Goal: Task Accomplishment & Management: Complete application form

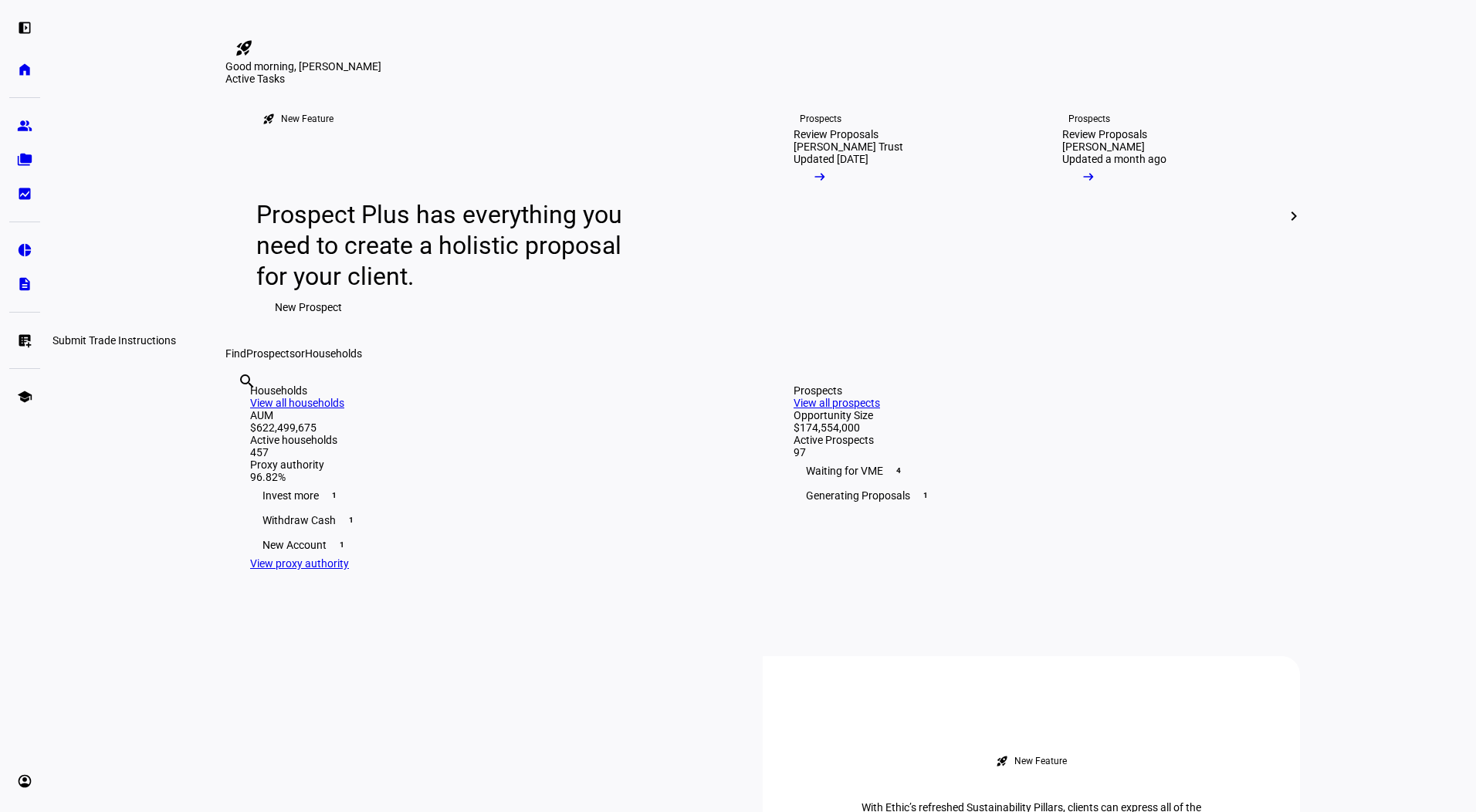
click at [11, 336] on link "list_alt_add Submit Trade Instructions" at bounding box center [25, 341] width 31 height 31
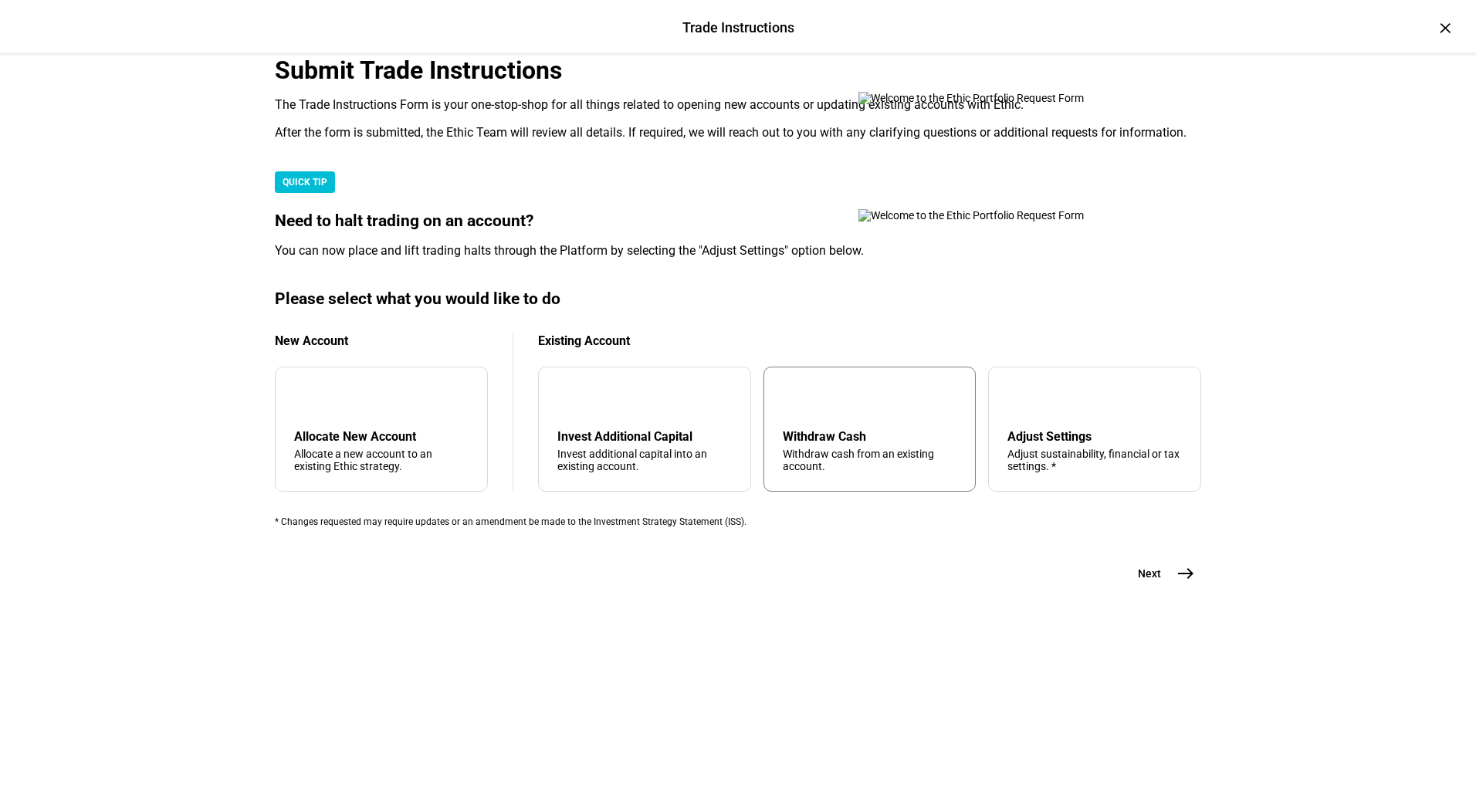
click at [828, 492] on div "arrow_upward Withdraw Cash Withdraw cash from an existing account." at bounding box center [869, 428] width 213 height 125
click at [1177, 583] on mat-icon "east" at bounding box center [1186, 573] width 19 height 19
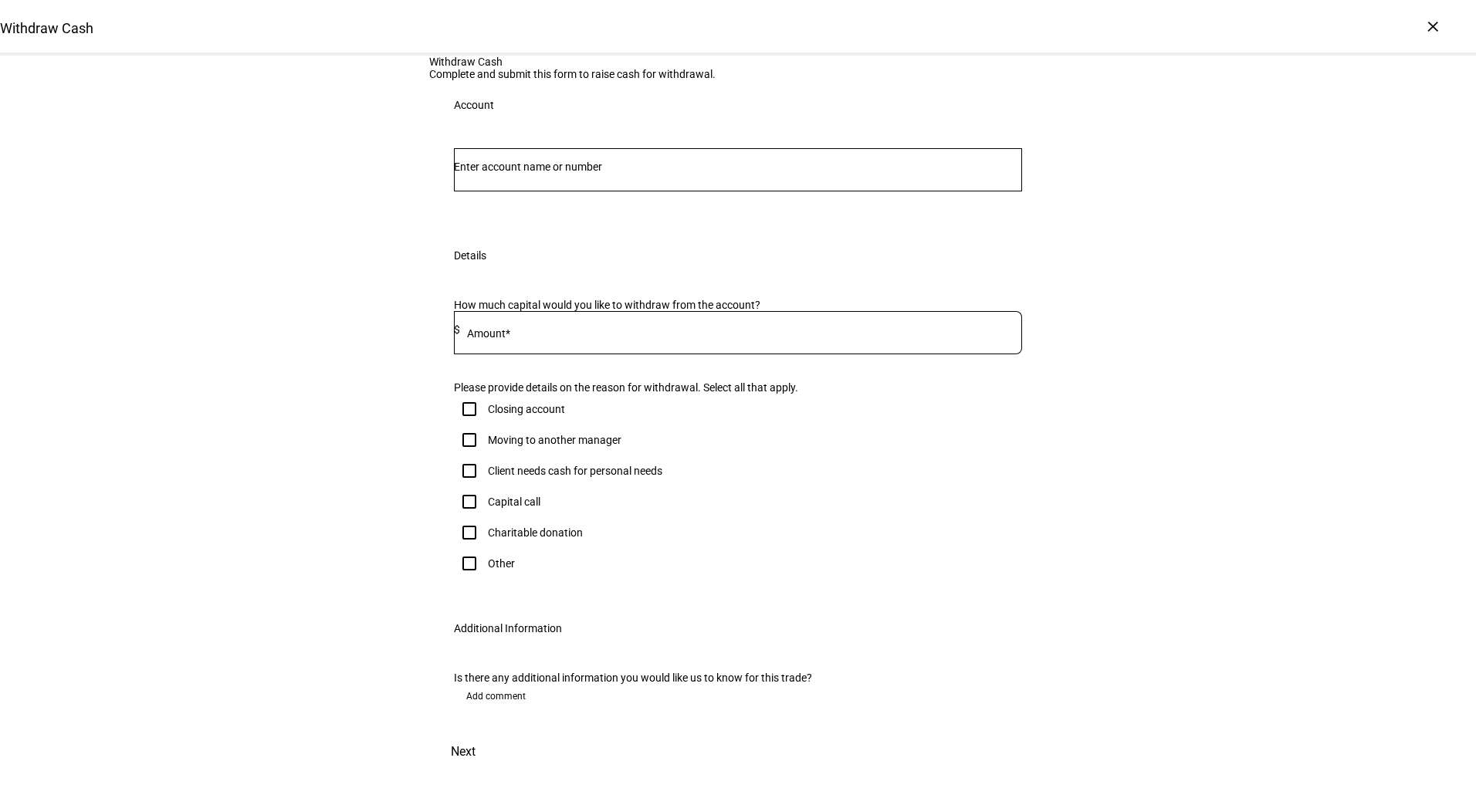
click at [631, 191] on div at bounding box center [738, 170] width 568 height 43
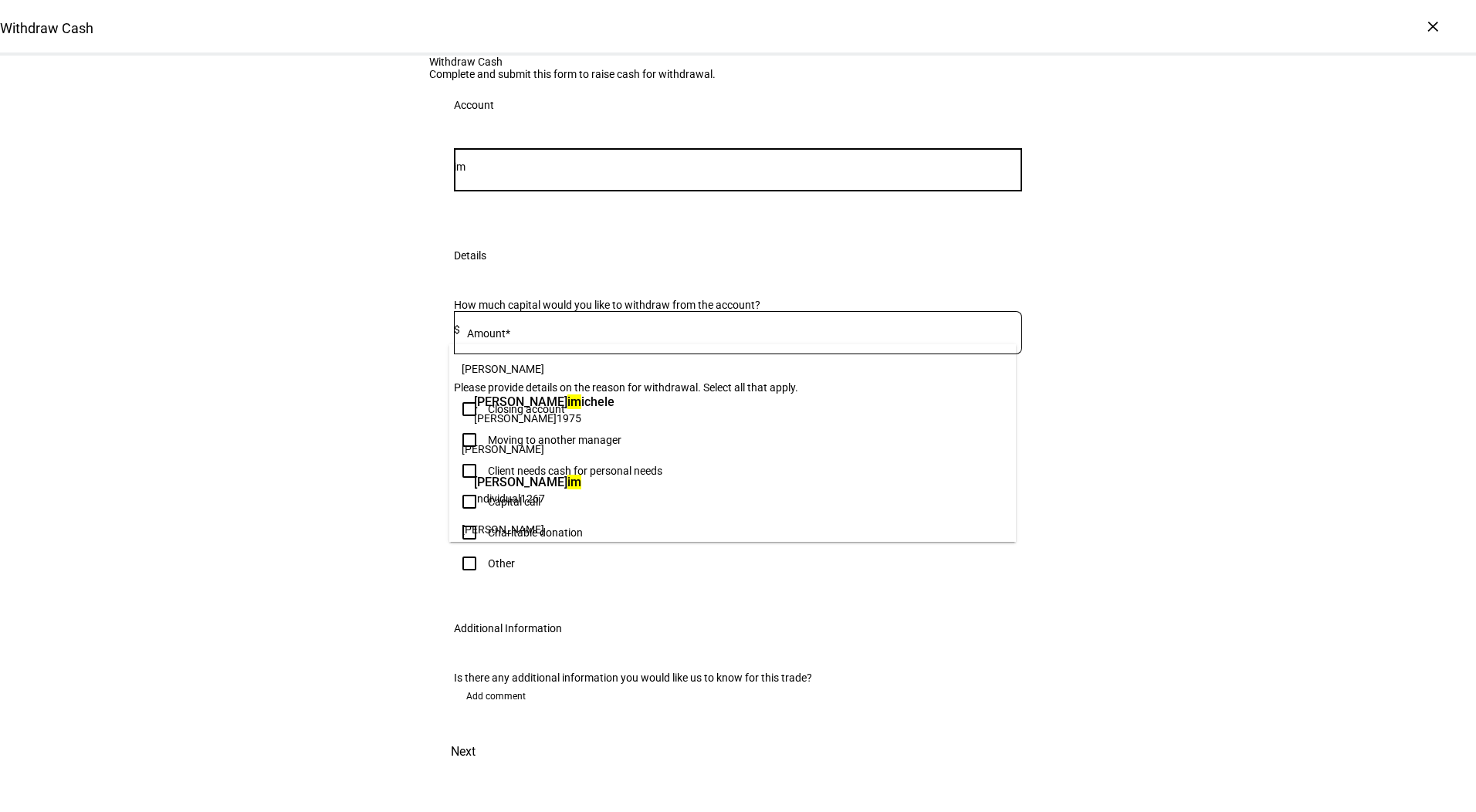
type input "i"
type input "buc"
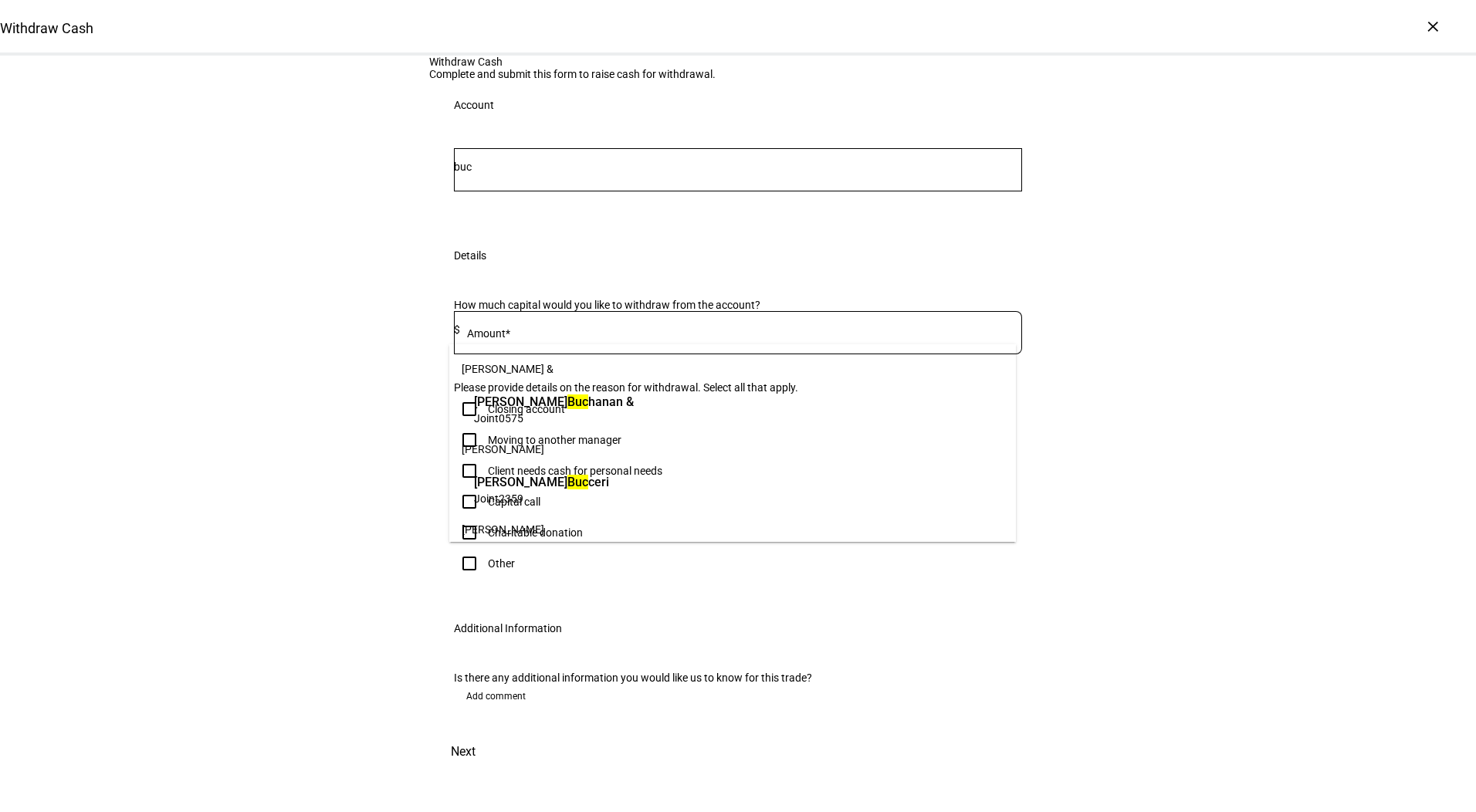
click at [634, 403] on span "[PERSON_NAME] [PERSON_NAME] &" at bounding box center [554, 401] width 160 height 18
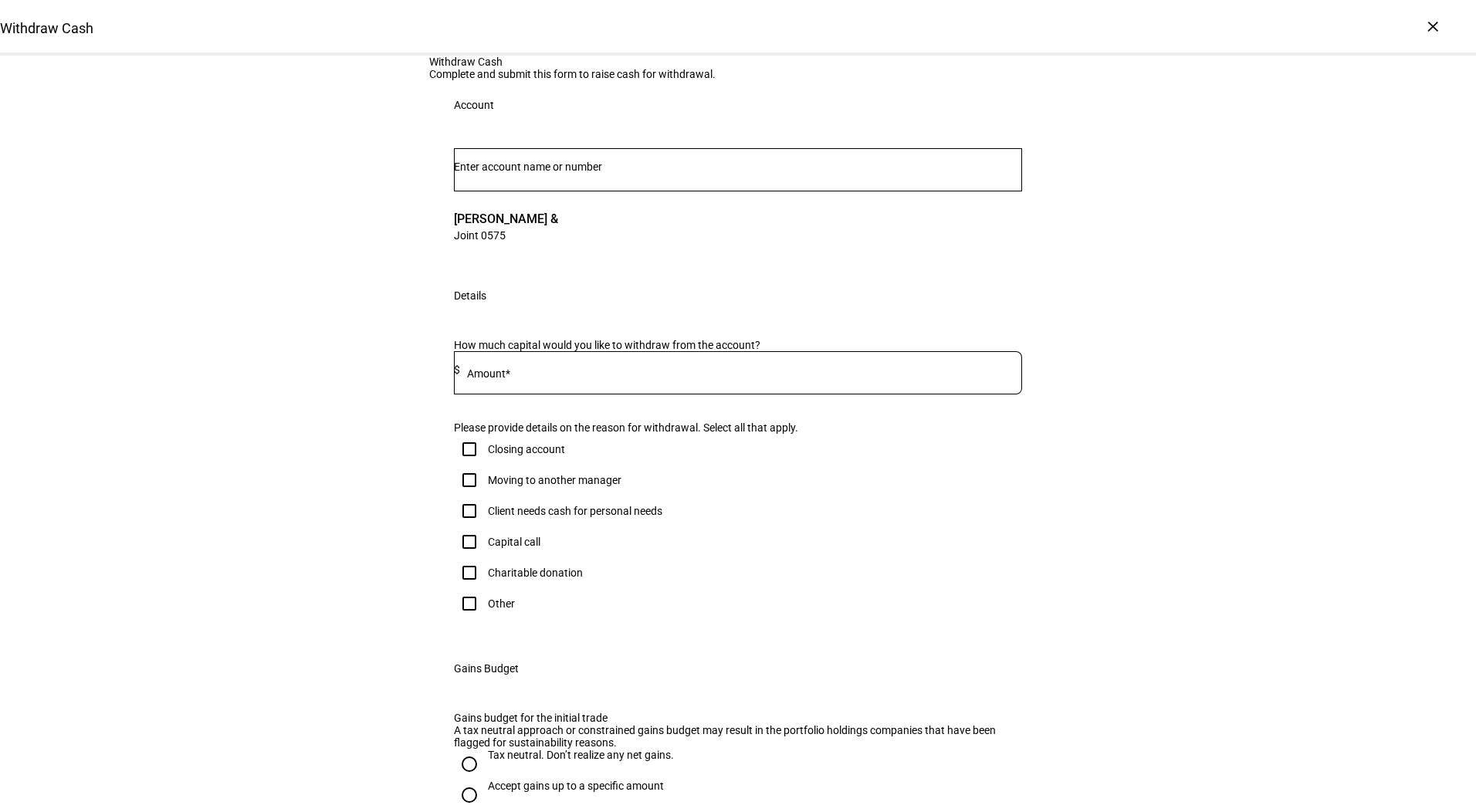
click at [528, 394] on div at bounding box center [741, 373] width 562 height 43
type input "50,000"
click at [463, 527] on input "Client needs cash for personal needs" at bounding box center [470, 511] width 31 height 31
checkbox input "true"
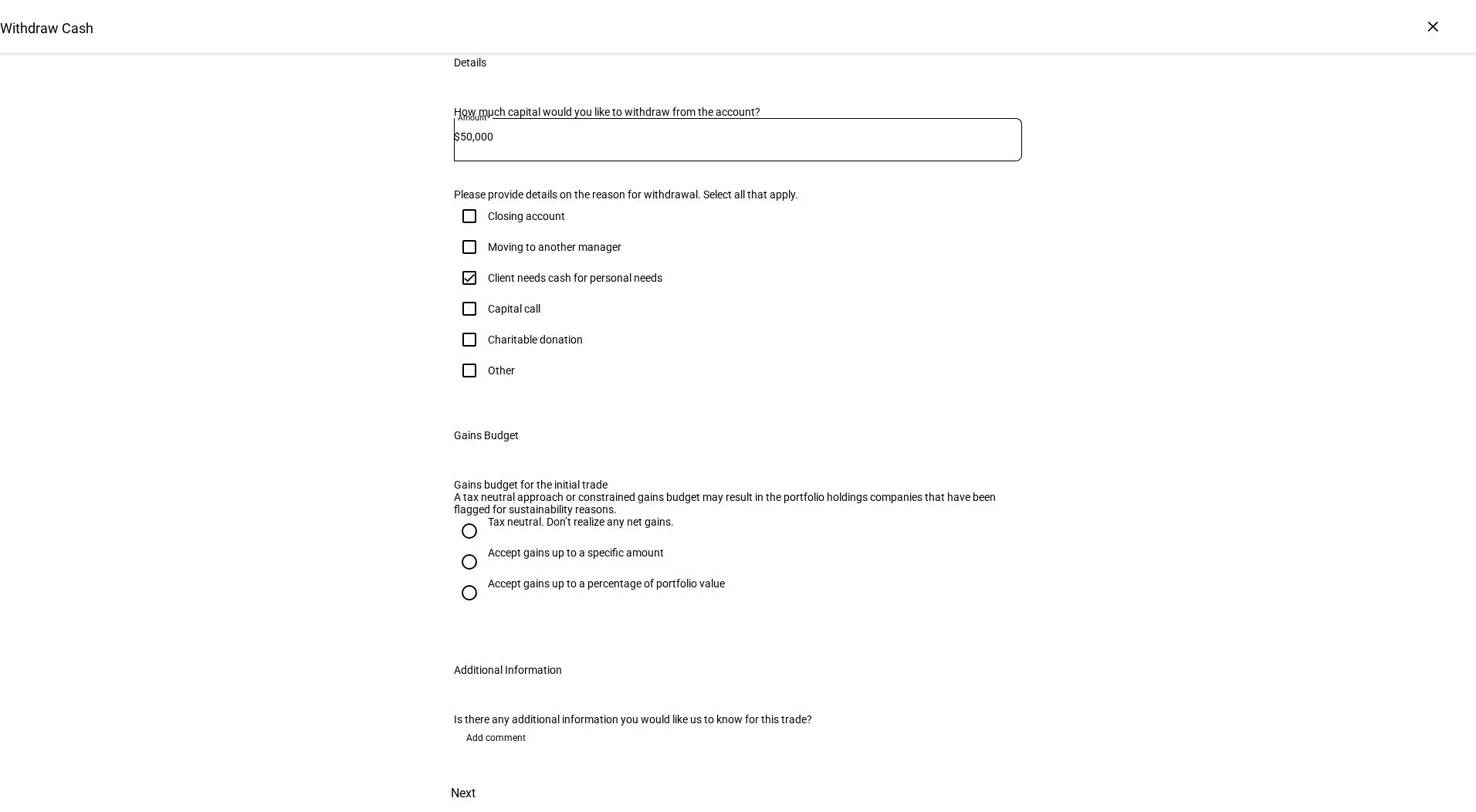
scroll to position [255, 0]
click at [618, 559] on div "Accept gains up to a specific amount" at bounding box center [576, 552] width 176 height 12
click at [485, 577] on input "Accept gains up to a specific amount" at bounding box center [470, 562] width 31 height 31
radio input "true"
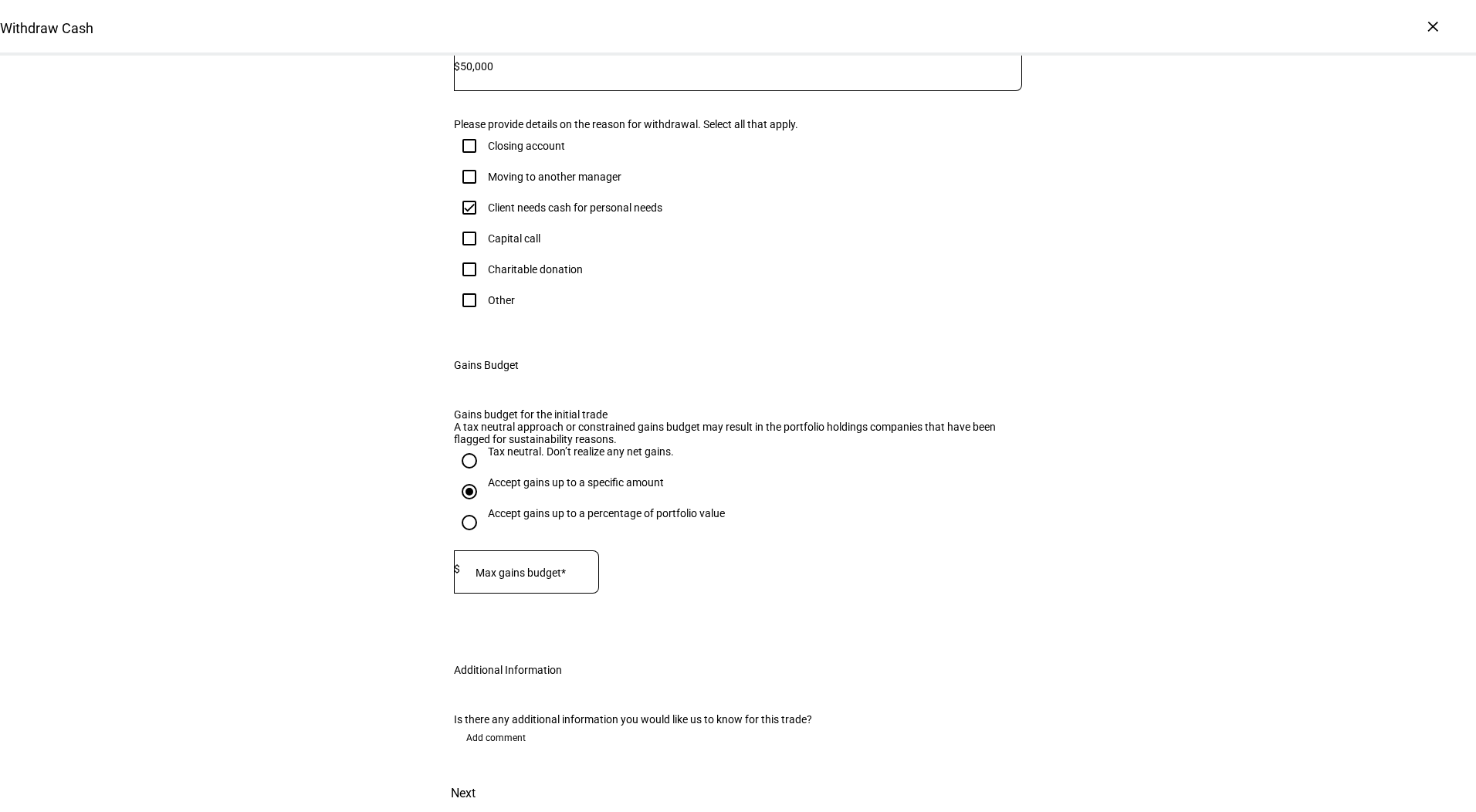
scroll to position [391, 0]
click at [565, 579] on mat-label "Max gains budget*" at bounding box center [521, 573] width 91 height 12
type input "35,000"
click at [497, 775] on span at bounding box center [463, 793] width 68 height 37
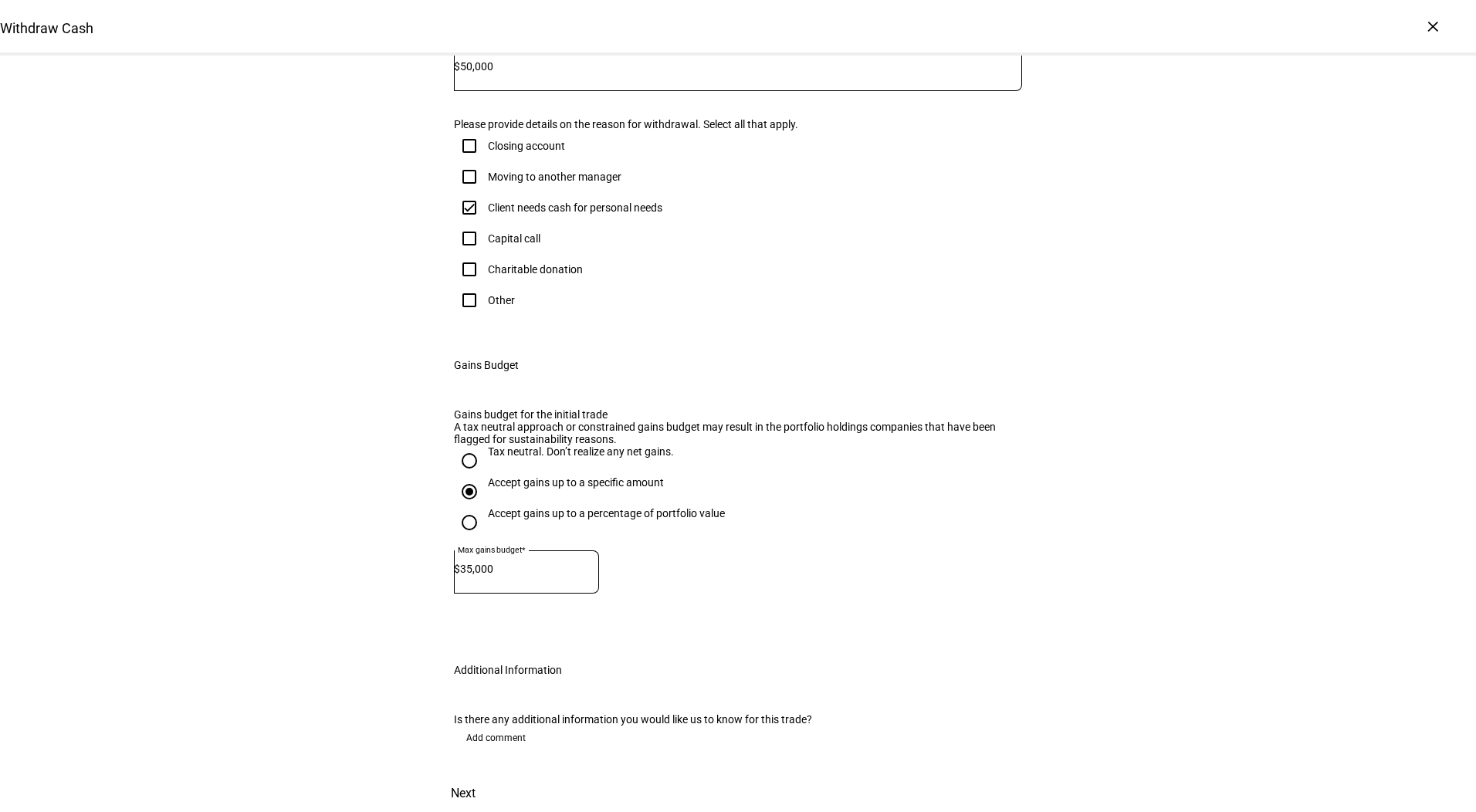
scroll to position [0, 0]
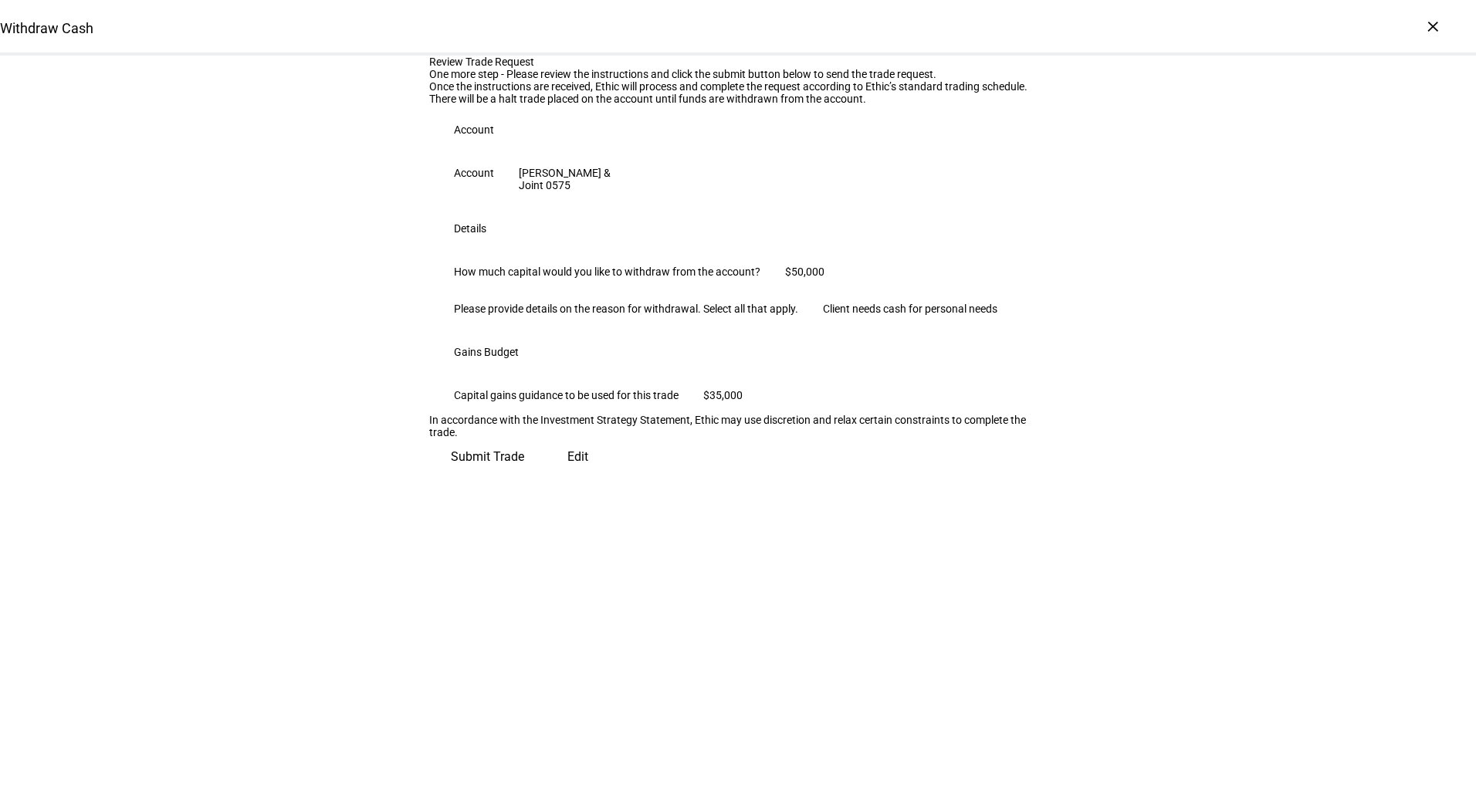
click at [525, 476] on span "Submit Trade" at bounding box center [487, 457] width 74 height 37
click at [977, 476] on div "Submit Trade Edit" at bounding box center [738, 457] width 618 height 37
